Goal: Book appointment/travel/reservation

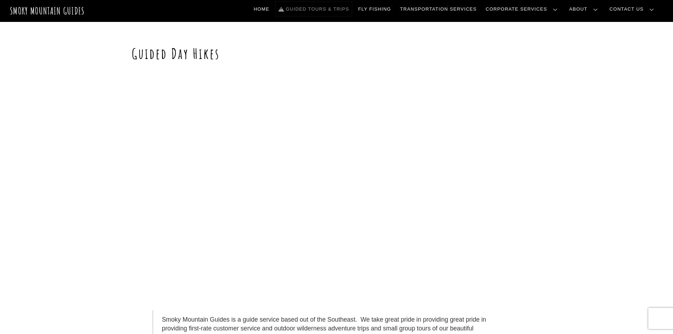
click at [348, 7] on link "Guided Tours & Trips" at bounding box center [314, 9] width 76 height 15
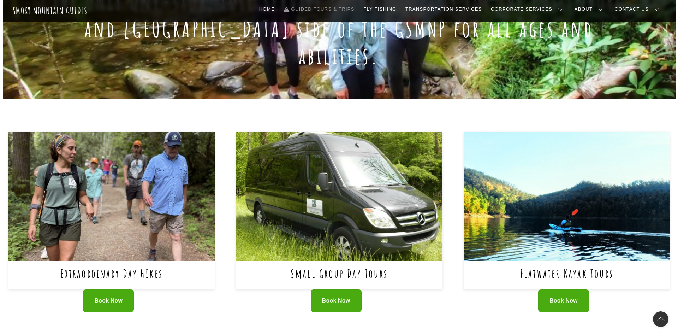
scroll to position [177, 0]
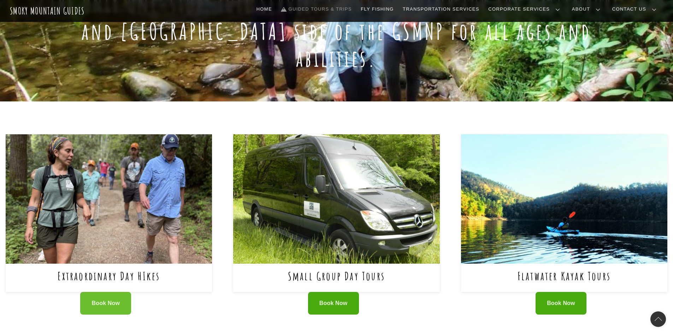
click at [108, 300] on span "Book Now" at bounding box center [106, 303] width 28 height 7
